Goal: Task Accomplishment & Management: Manage account settings

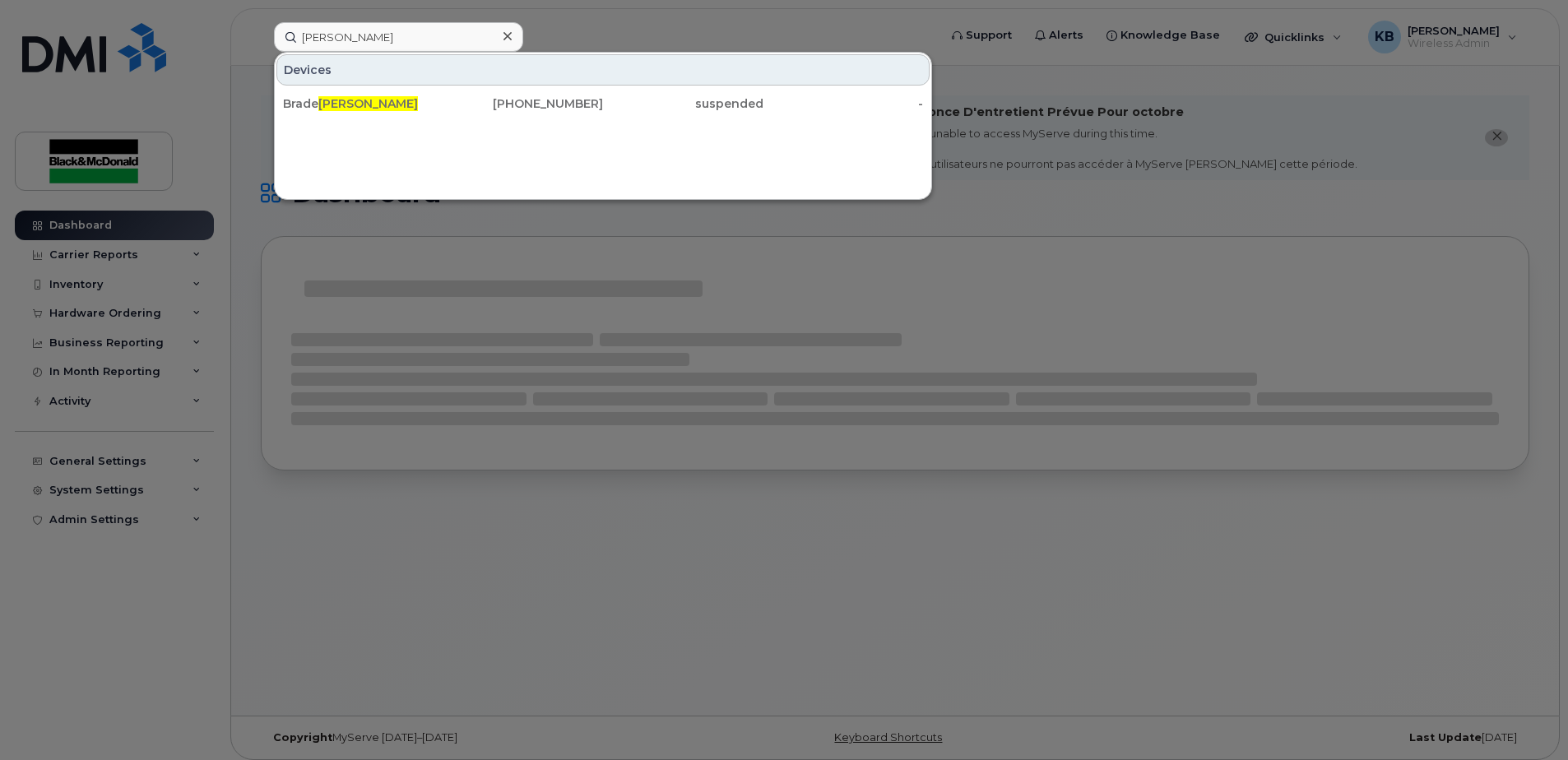
click at [324, 101] on span "[PERSON_NAME]" at bounding box center [368, 103] width 100 height 15
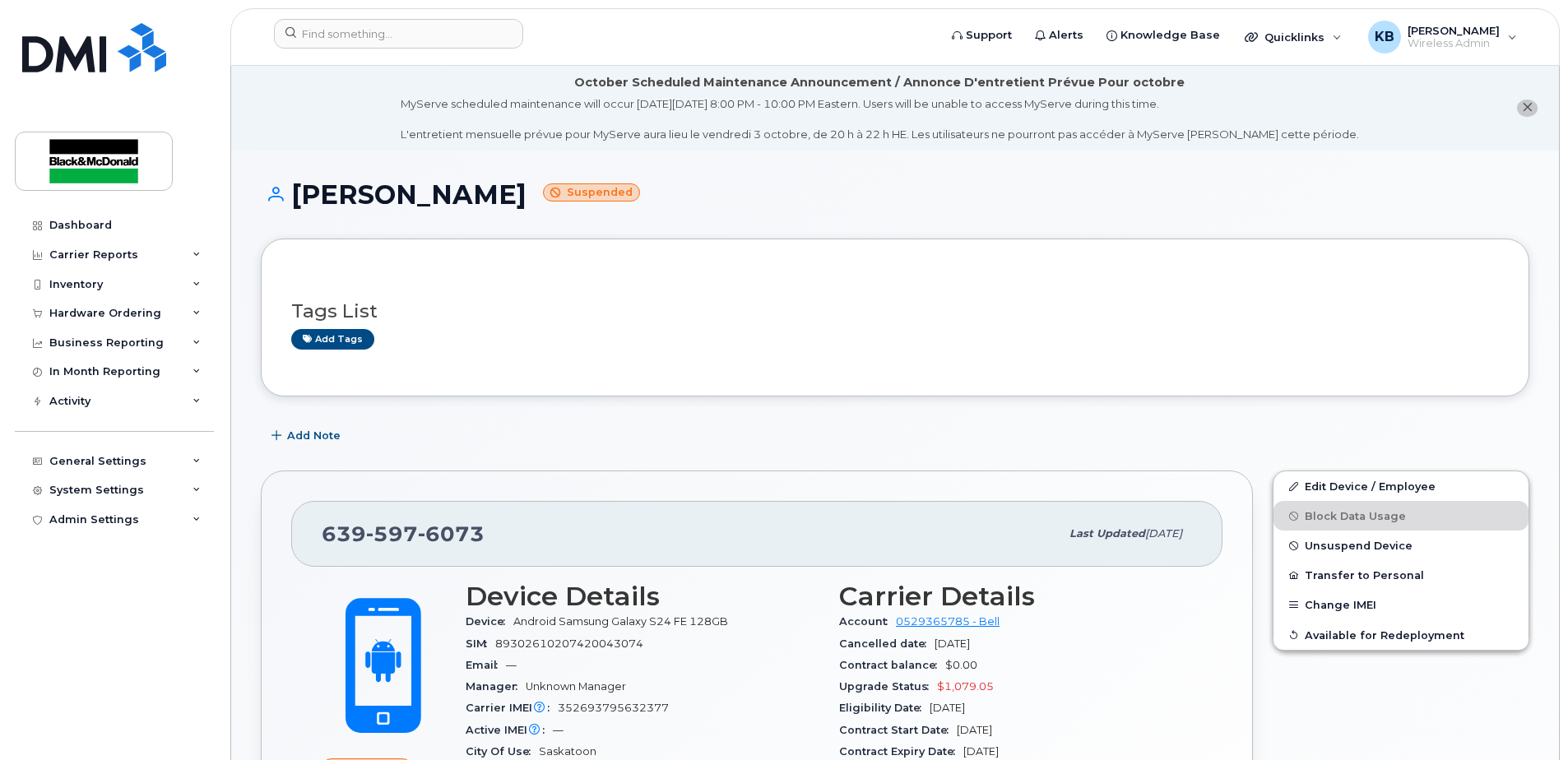
scroll to position [192, 0]
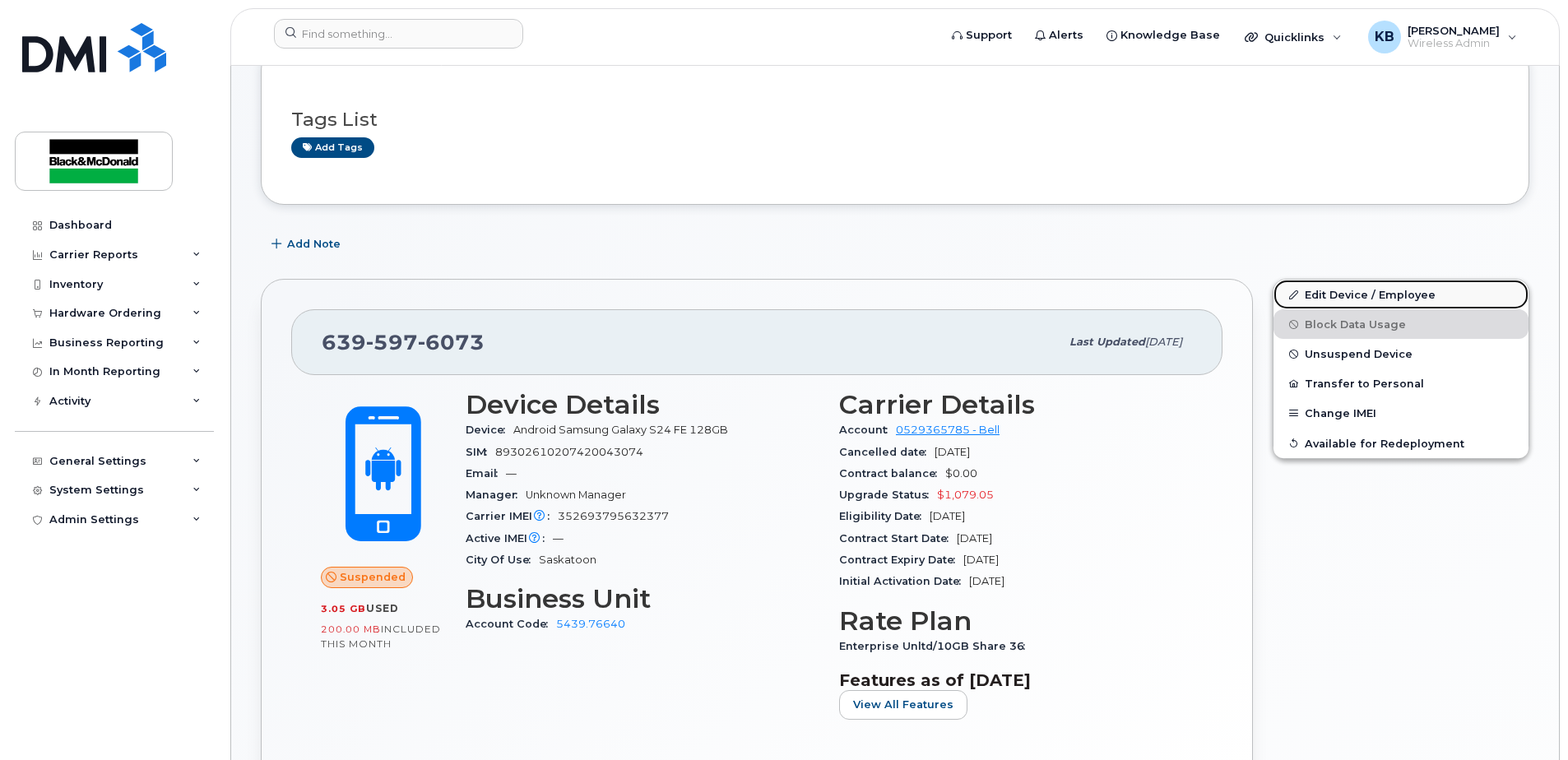
click at [1375, 292] on link "Edit Device / Employee" at bounding box center [1401, 295] width 255 height 29
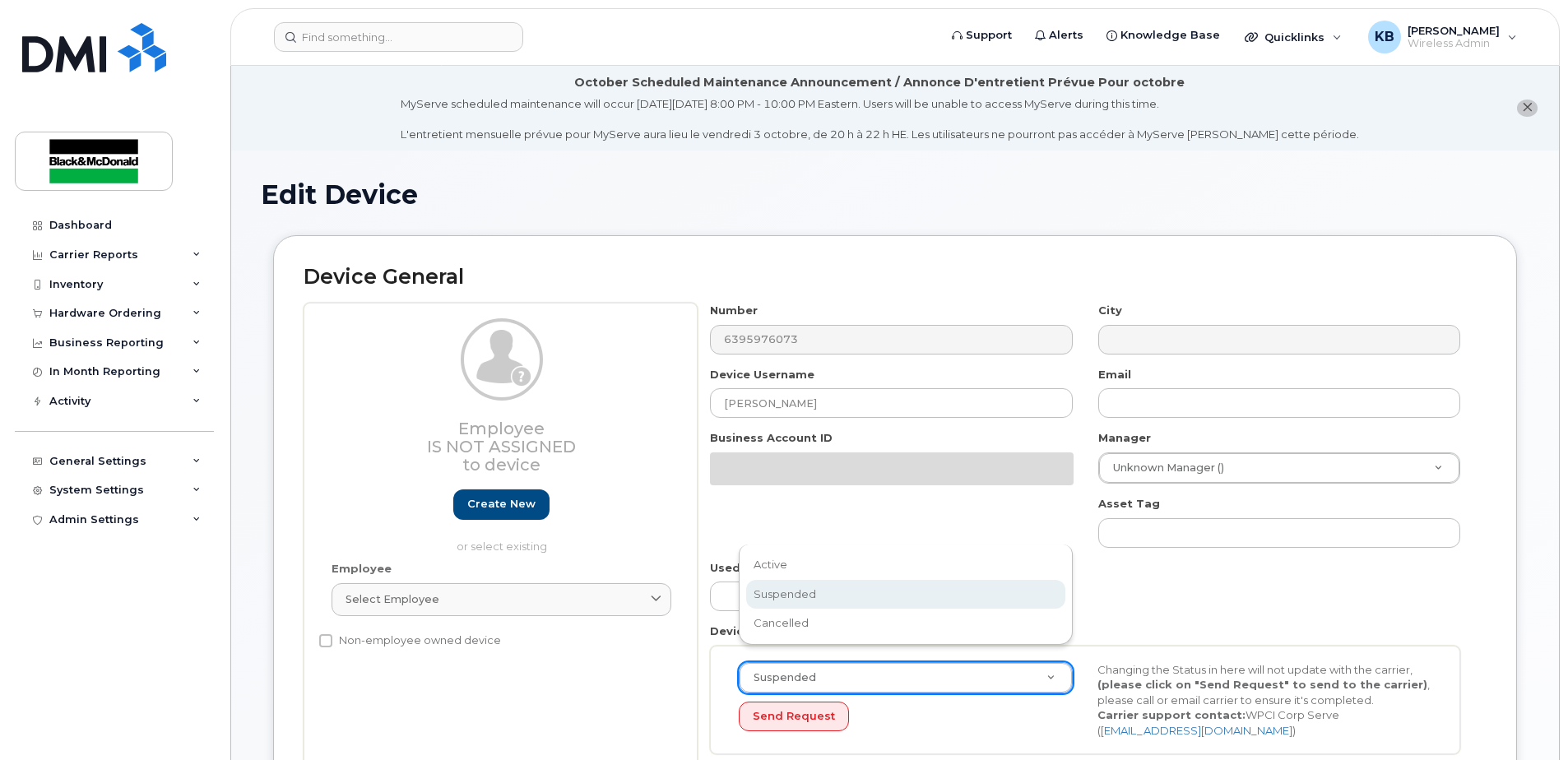
select select "91427"
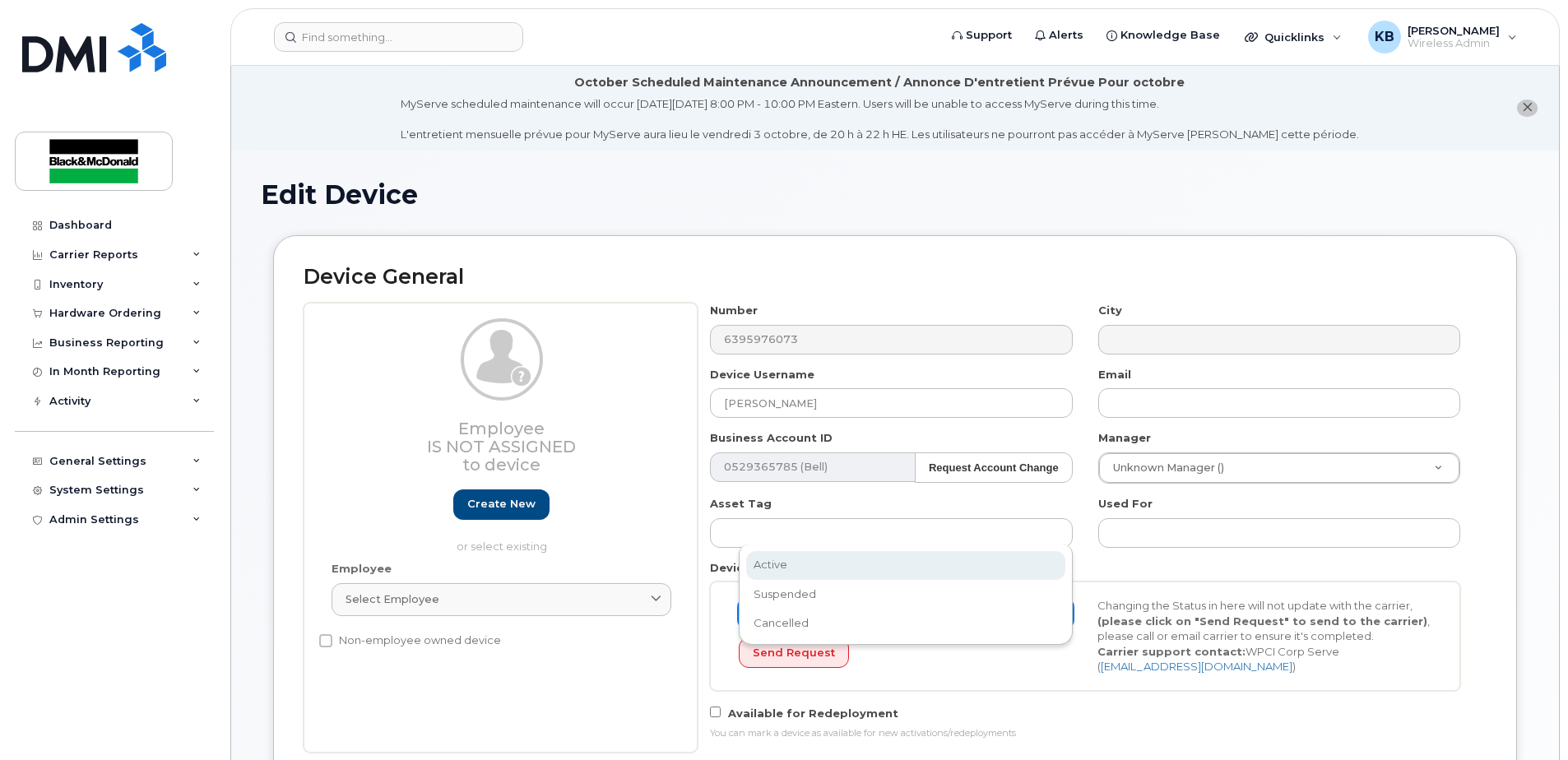
select select "active"
click at [814, 649] on button "Send Request" at bounding box center [793, 653] width 110 height 30
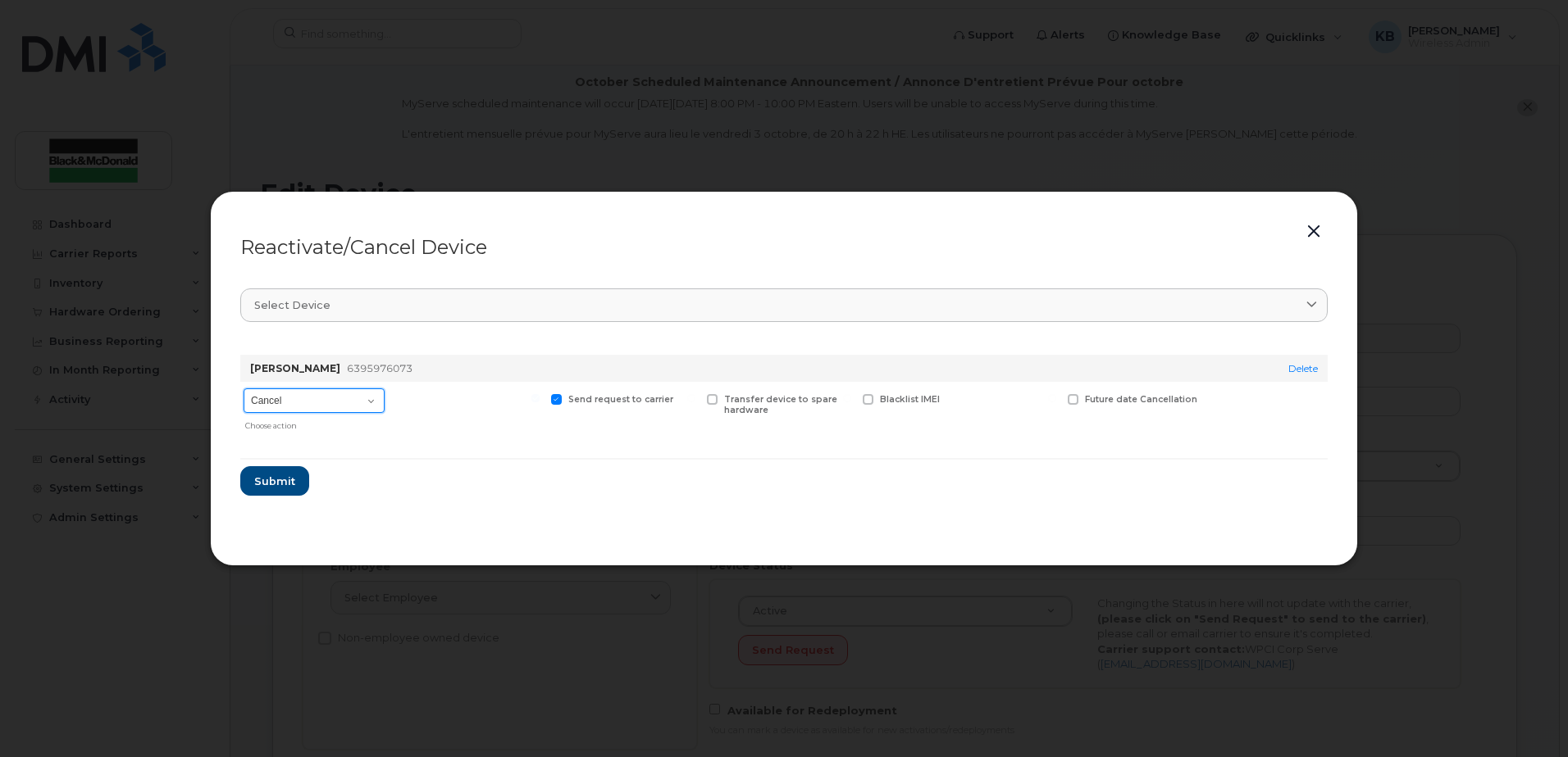
click at [343, 393] on select "Cancel Suspend - Extend Suspension Reactivate" at bounding box center [313, 400] width 141 height 24
select select "[object Object]"
click at [243, 389] on select "Cancel Suspend - Extend Suspension Reactivate" at bounding box center [313, 400] width 141 height 24
click at [283, 483] on span "Submit" at bounding box center [274, 481] width 41 height 16
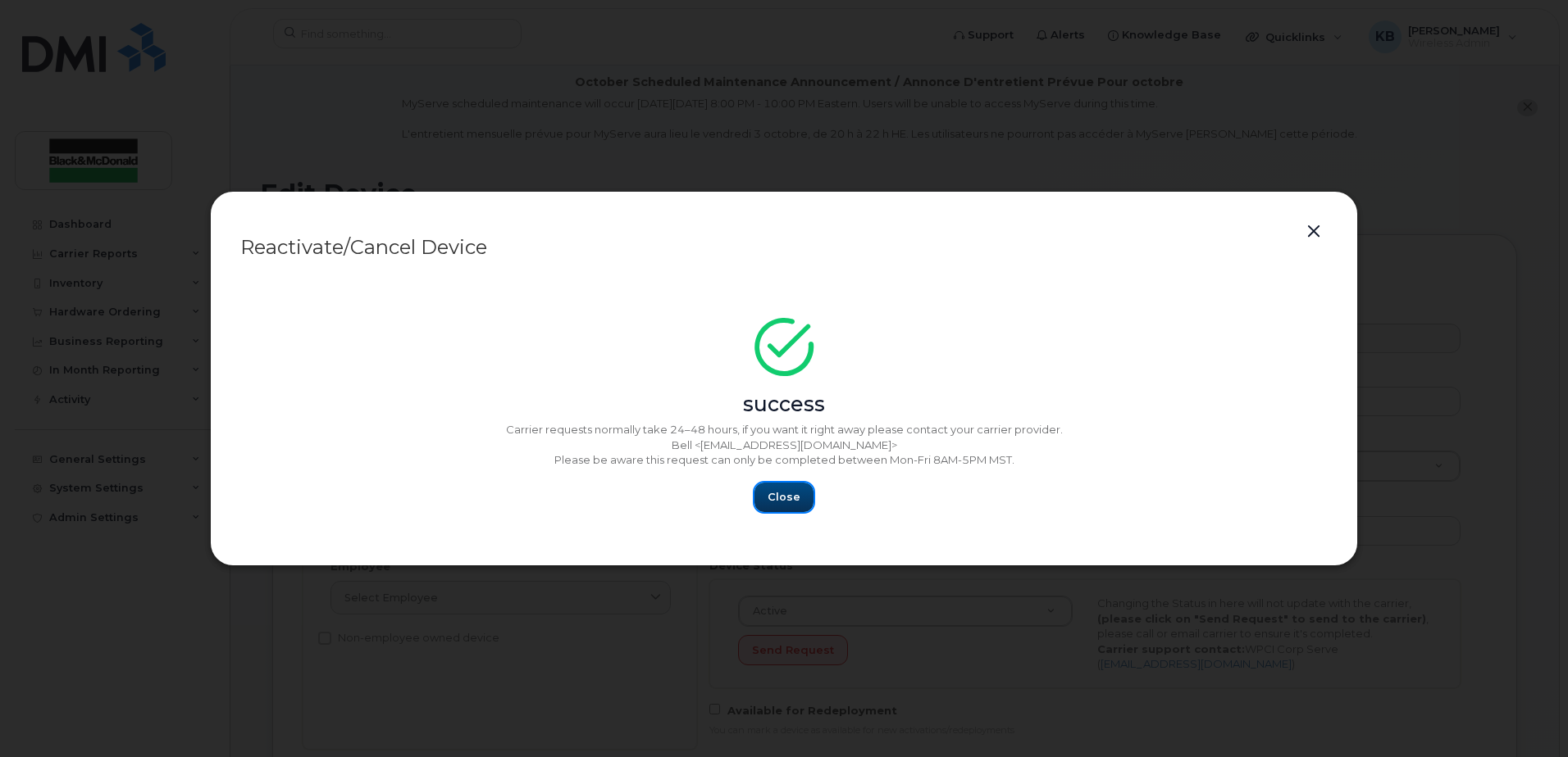
click at [779, 499] on span "Close" at bounding box center [784, 498] width 33 height 16
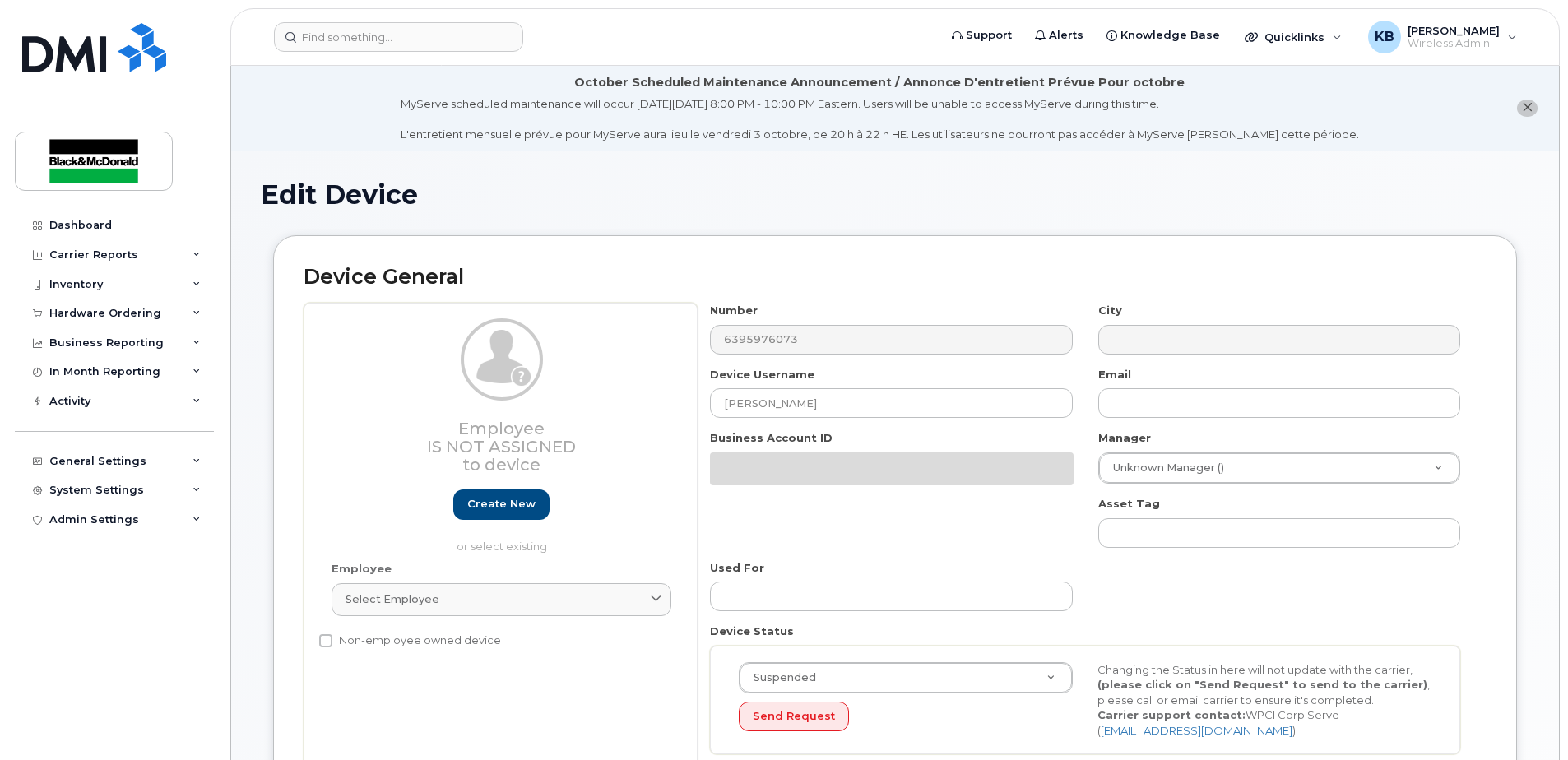
select select "91427"
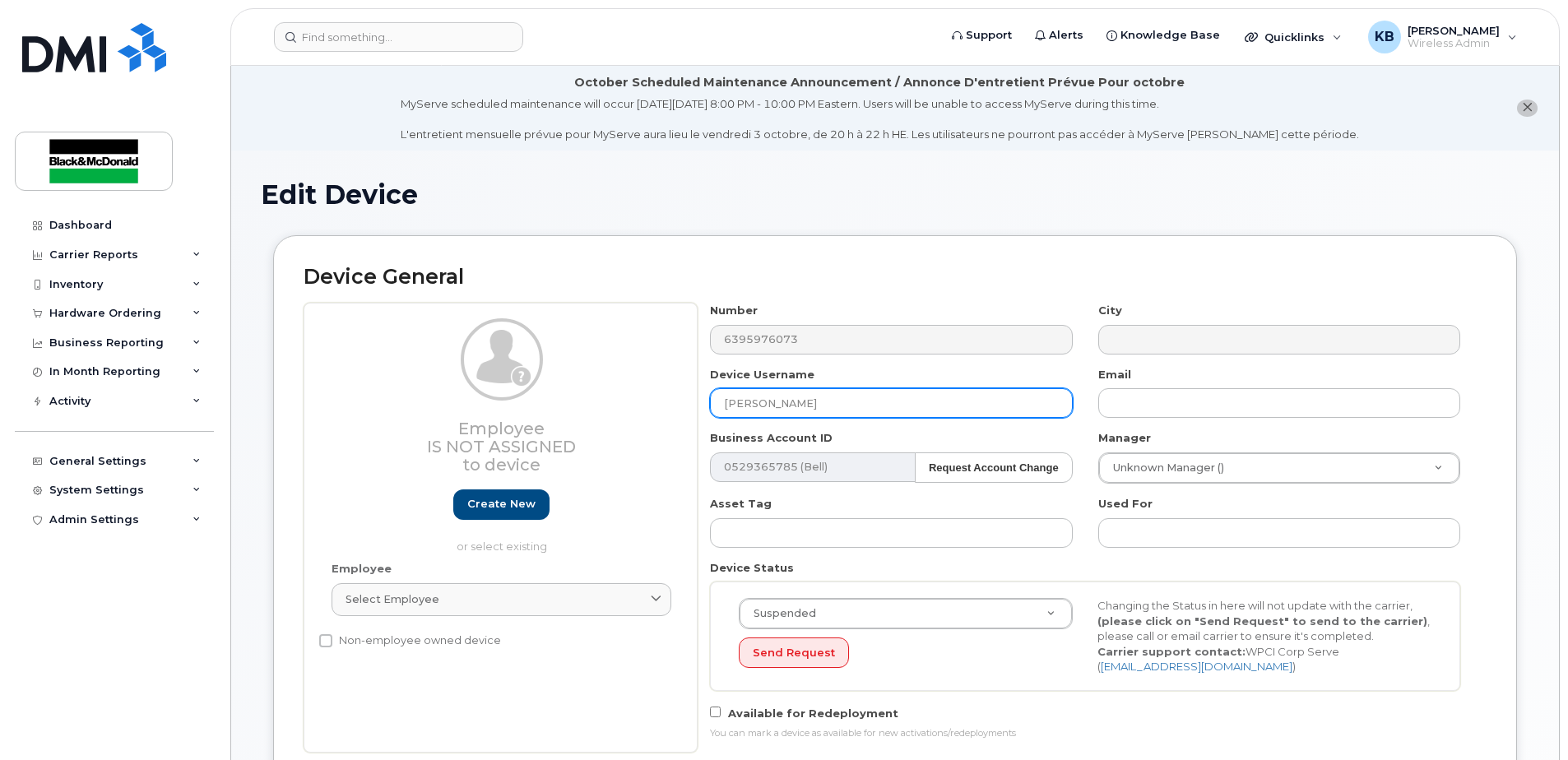
drag, startPoint x: 823, startPoint y: 410, endPoint x: 424, endPoint y: 388, distance: 399.6
click at [428, 387] on div "Employee Is not assigned to device Create new or select existing Employee Selec…" at bounding box center [895, 527] width 1184 height 450
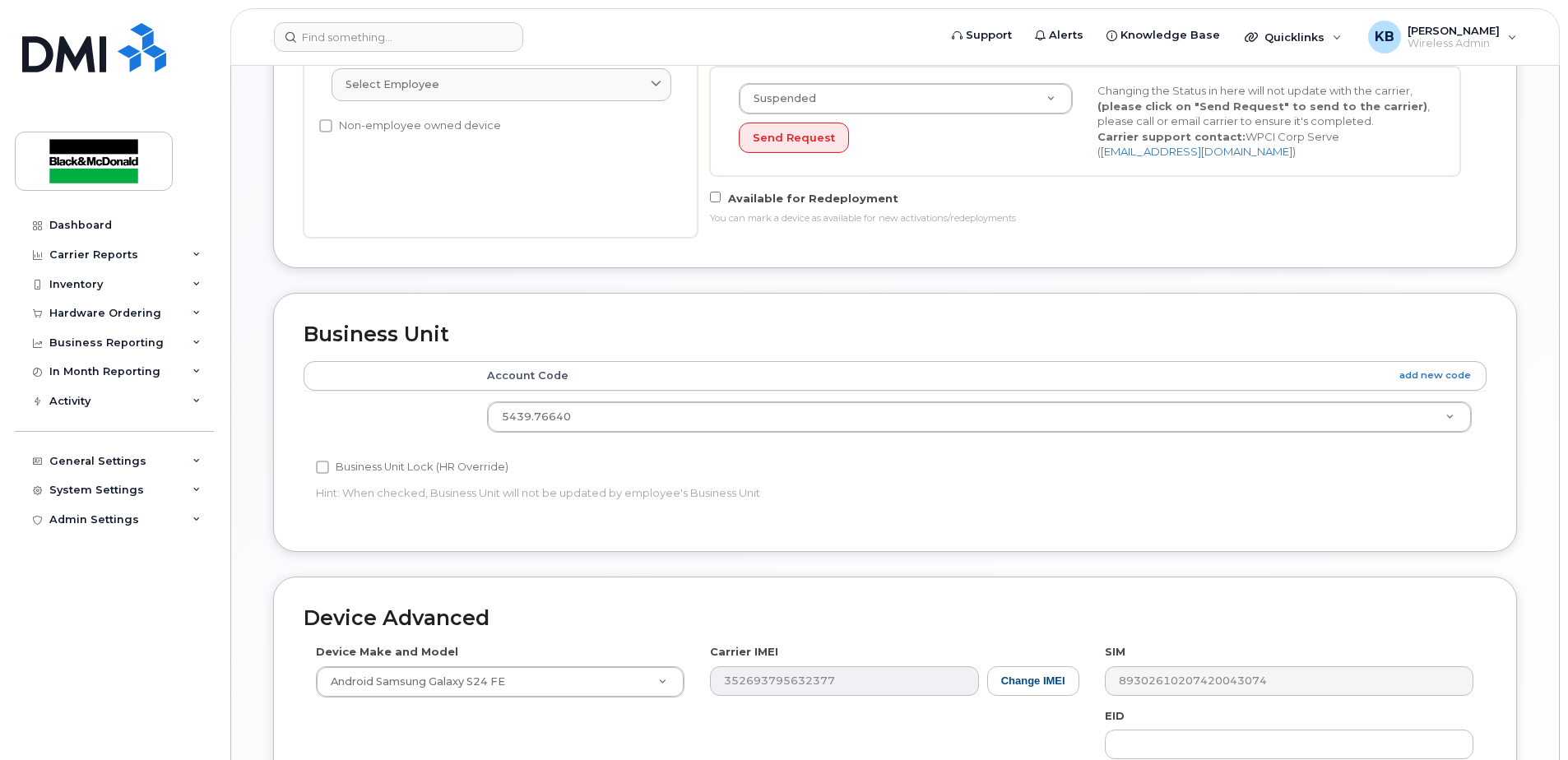
scroll to position [768, 0]
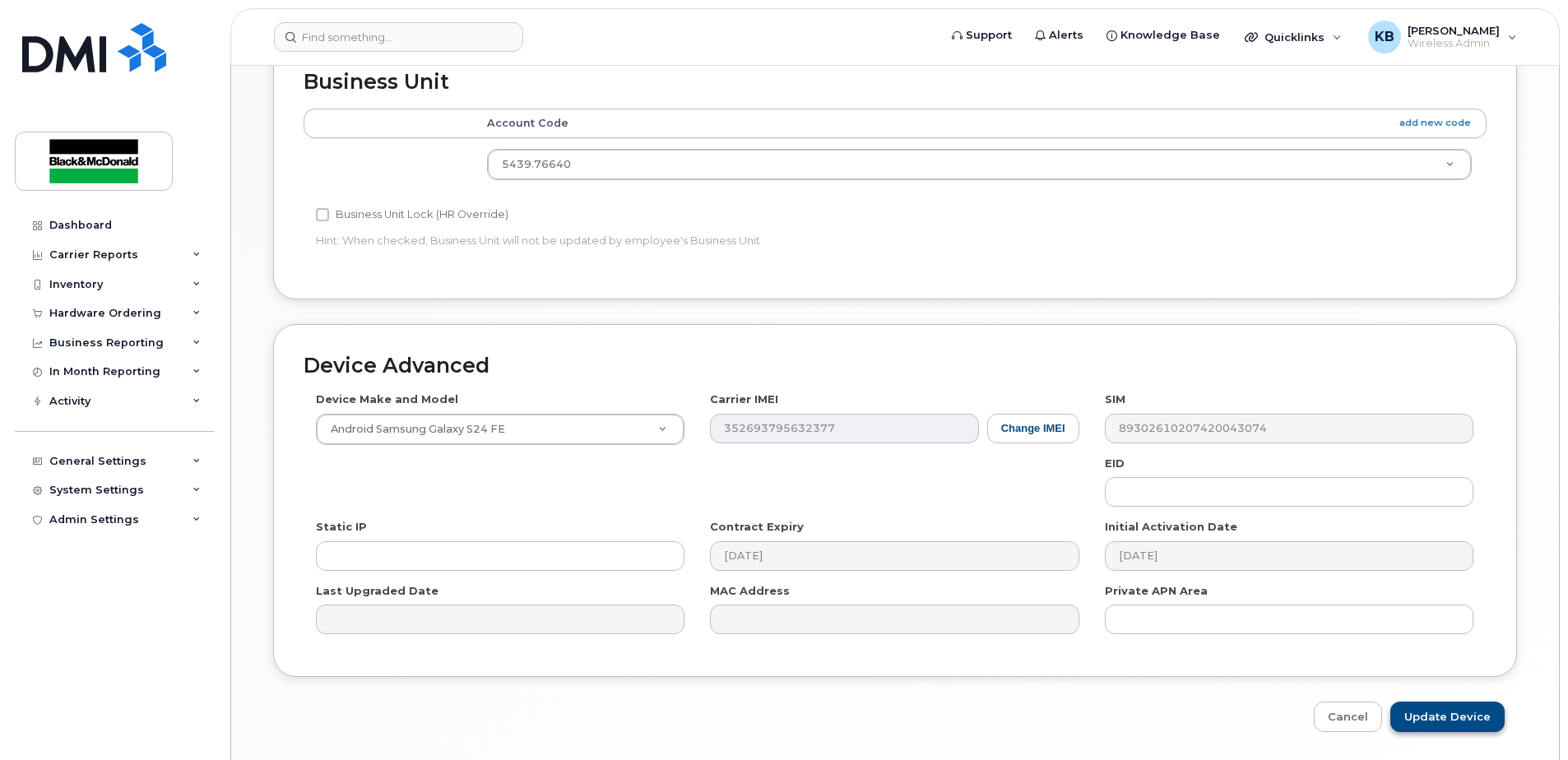
type input "Scott Aitkens"
click at [1473, 714] on input "Update Device" at bounding box center [1447, 716] width 114 height 30
type input "Saving..."
